Goal: Task Accomplishment & Management: Complete application form

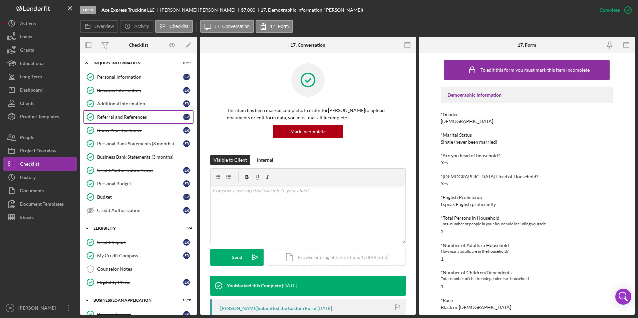
click at [127, 121] on link "Referral and References Referral and References E R" at bounding box center [138, 116] width 110 height 13
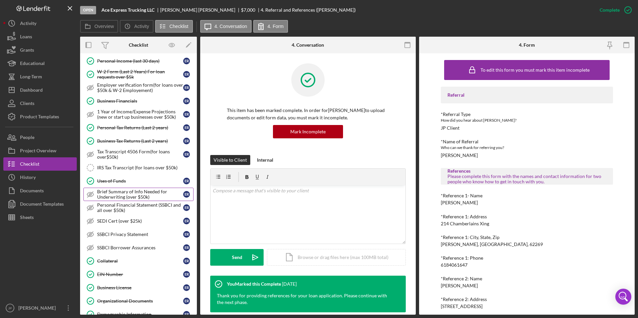
scroll to position [300, 0]
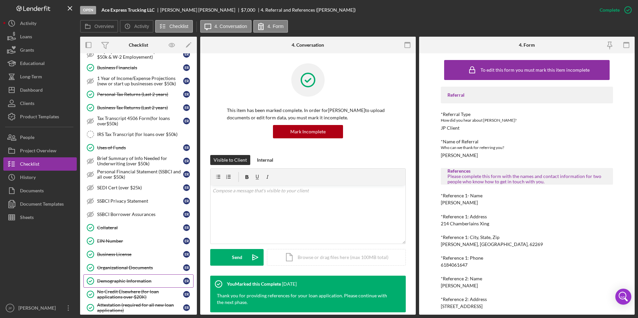
click at [126, 281] on div "Demographic Information" at bounding box center [140, 281] width 86 height 5
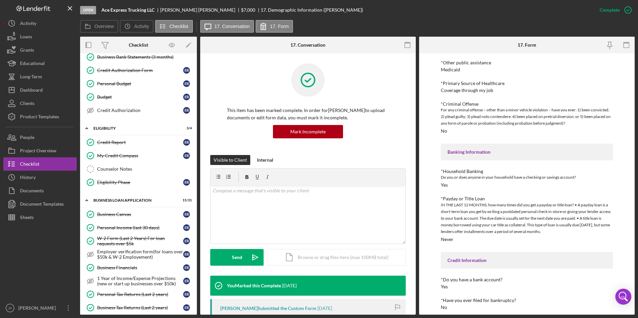
scroll to position [67, 0]
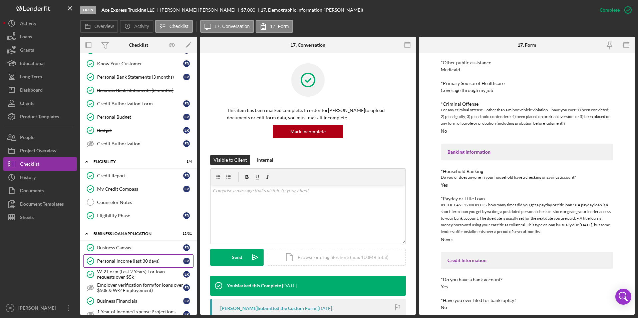
click at [136, 265] on link "Personal Income (last 30 days) Personal Income (last 30 days) E R" at bounding box center [138, 261] width 110 height 13
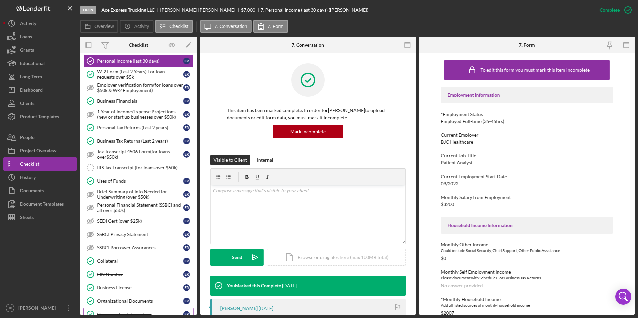
scroll to position [300, 0]
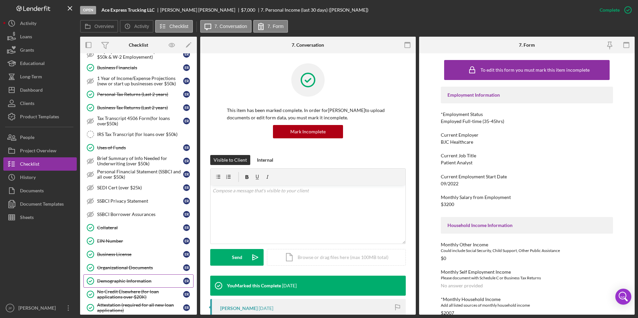
click at [136, 280] on div "Demographic Information" at bounding box center [140, 281] width 86 height 5
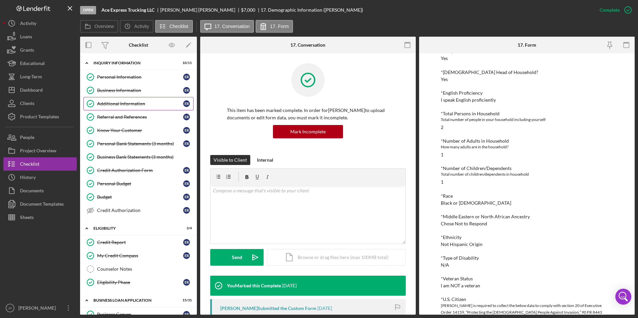
click at [129, 101] on div "Additional Information" at bounding box center [140, 103] width 86 height 5
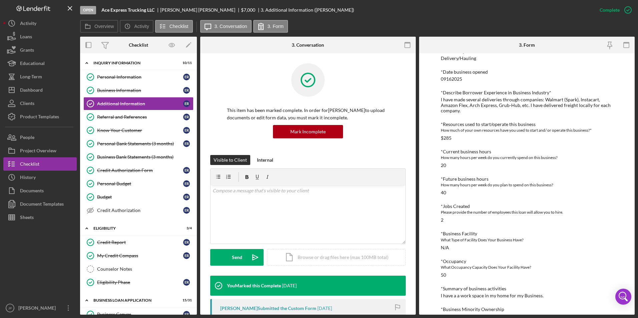
scroll to position [235, 0]
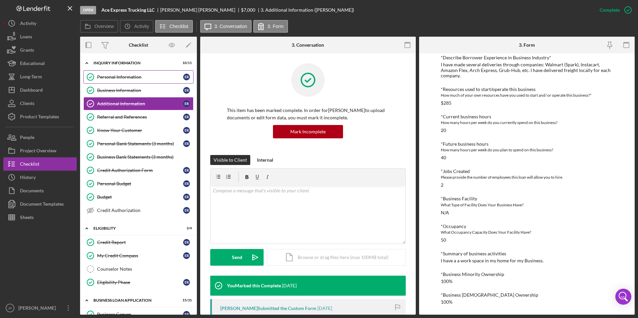
click at [118, 76] on div "Personal Information" at bounding box center [140, 76] width 86 height 5
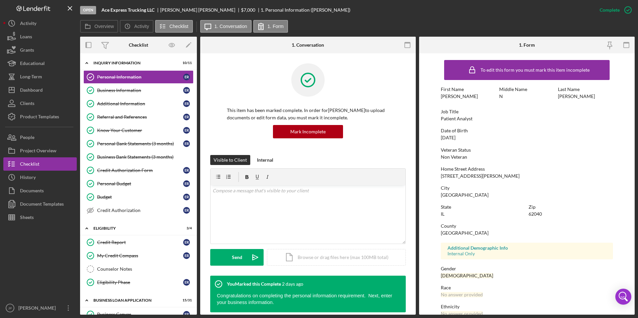
scroll to position [33, 0]
